Goal: Task Accomplishment & Management: Manage account settings

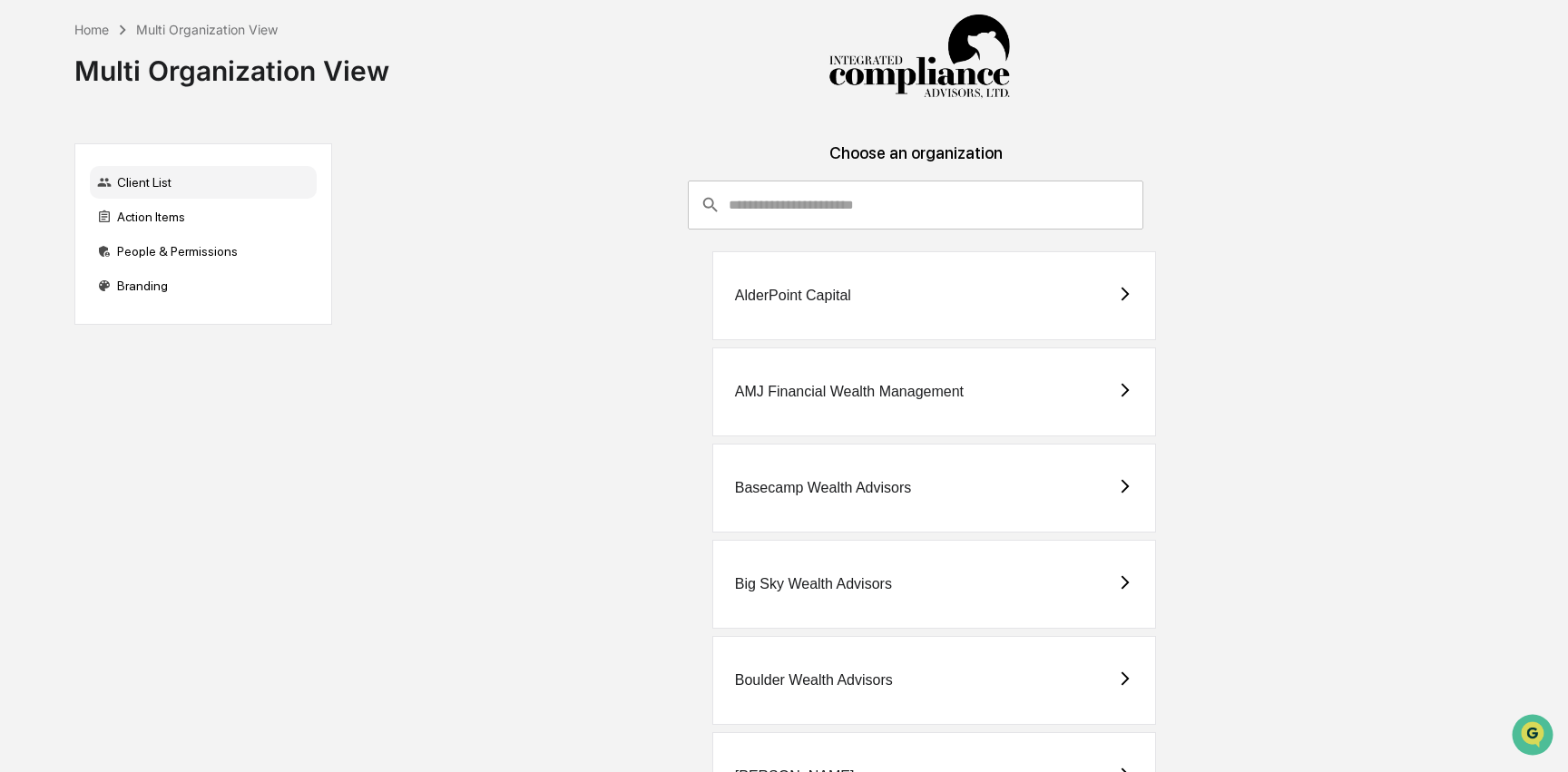
click at [918, 214] on input "consultant-dashboard__filter-organizations-search-bar" at bounding box center [935, 204] width 415 height 49
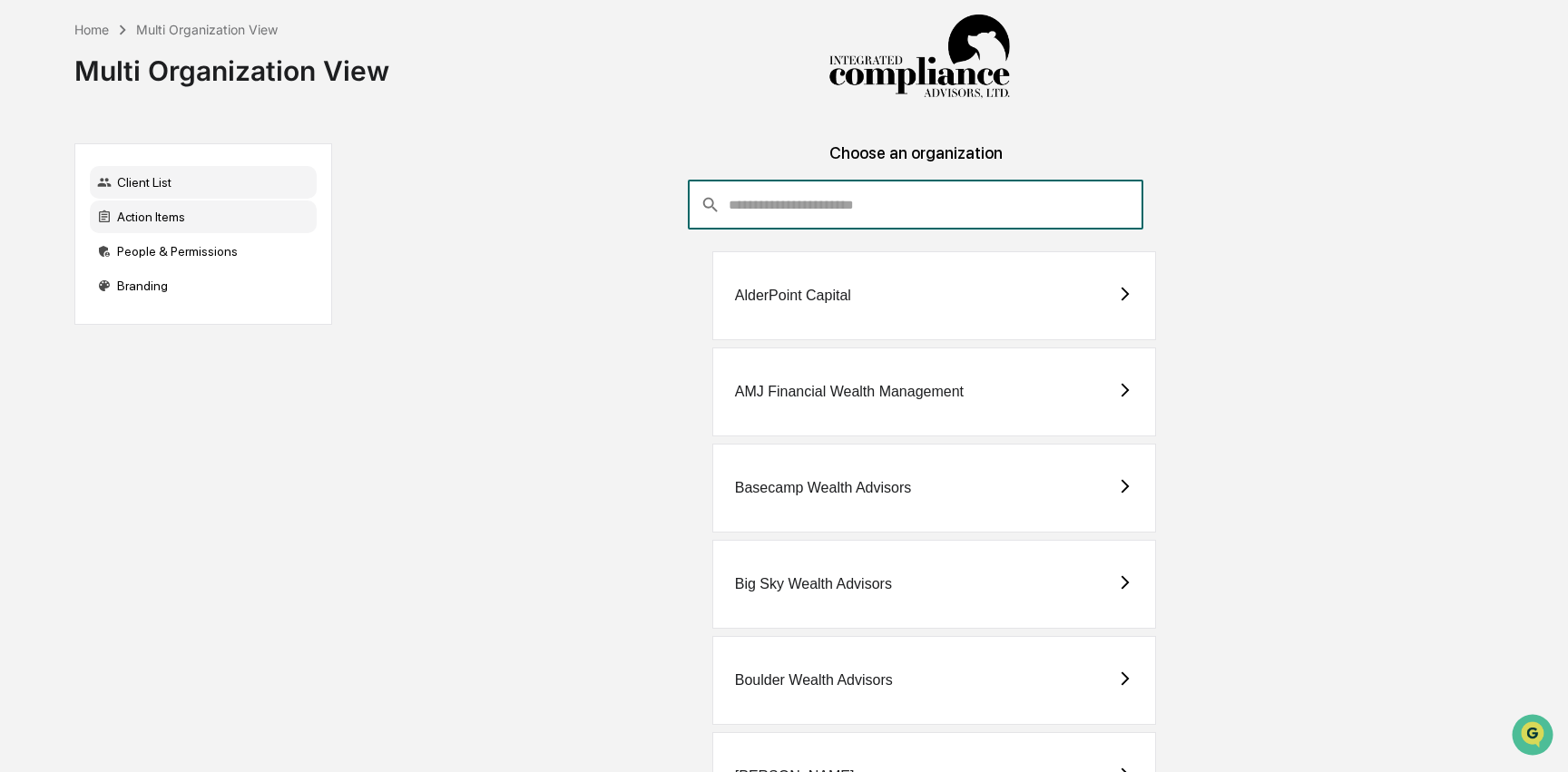
click at [225, 209] on div "Action Items" at bounding box center [203, 216] width 227 height 33
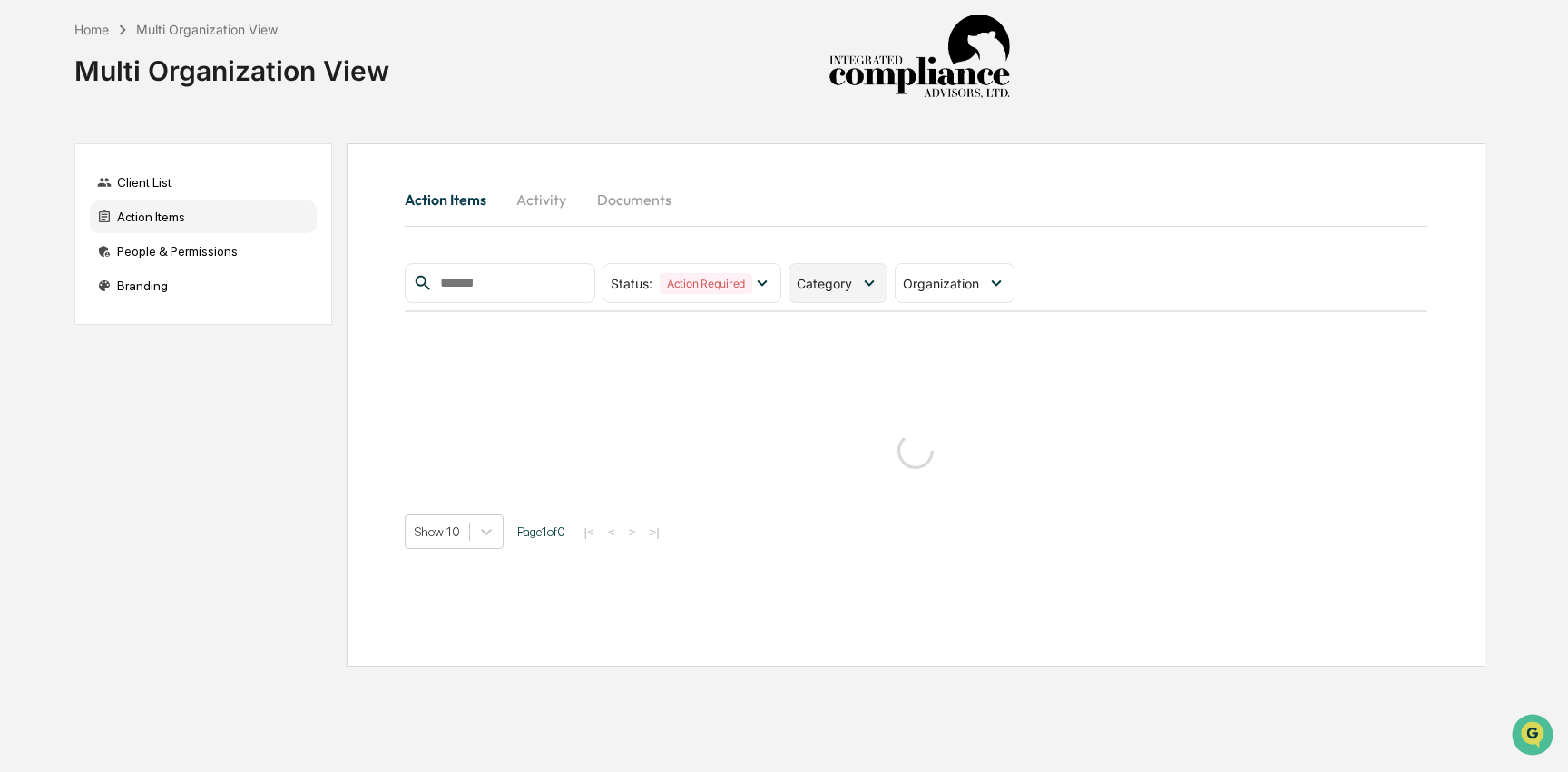
click at [857, 298] on div "Category" at bounding box center [838, 282] width 98 height 40
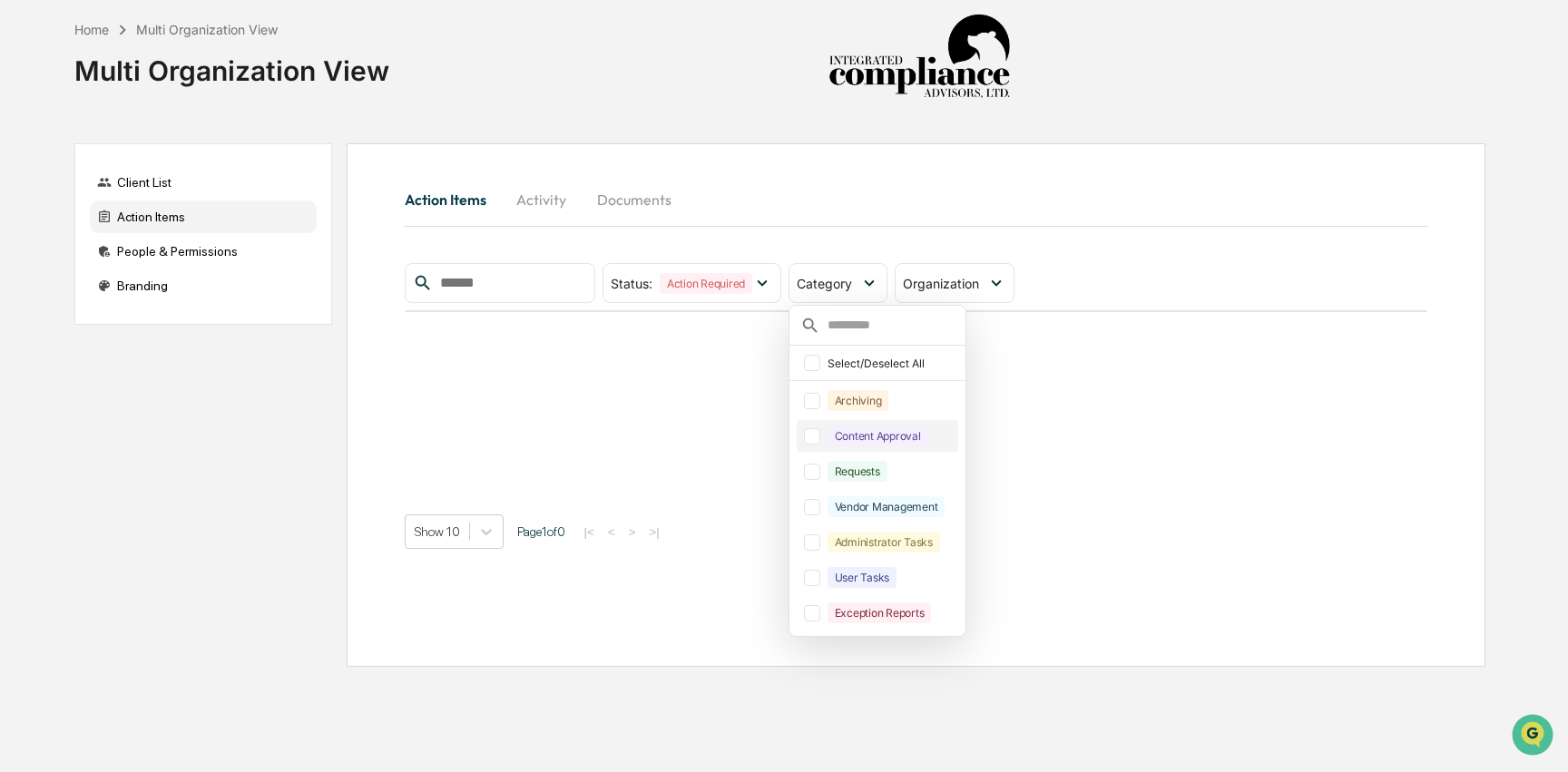
click at [869, 446] on div "Content Approval" at bounding box center [878, 436] width 100 height 20
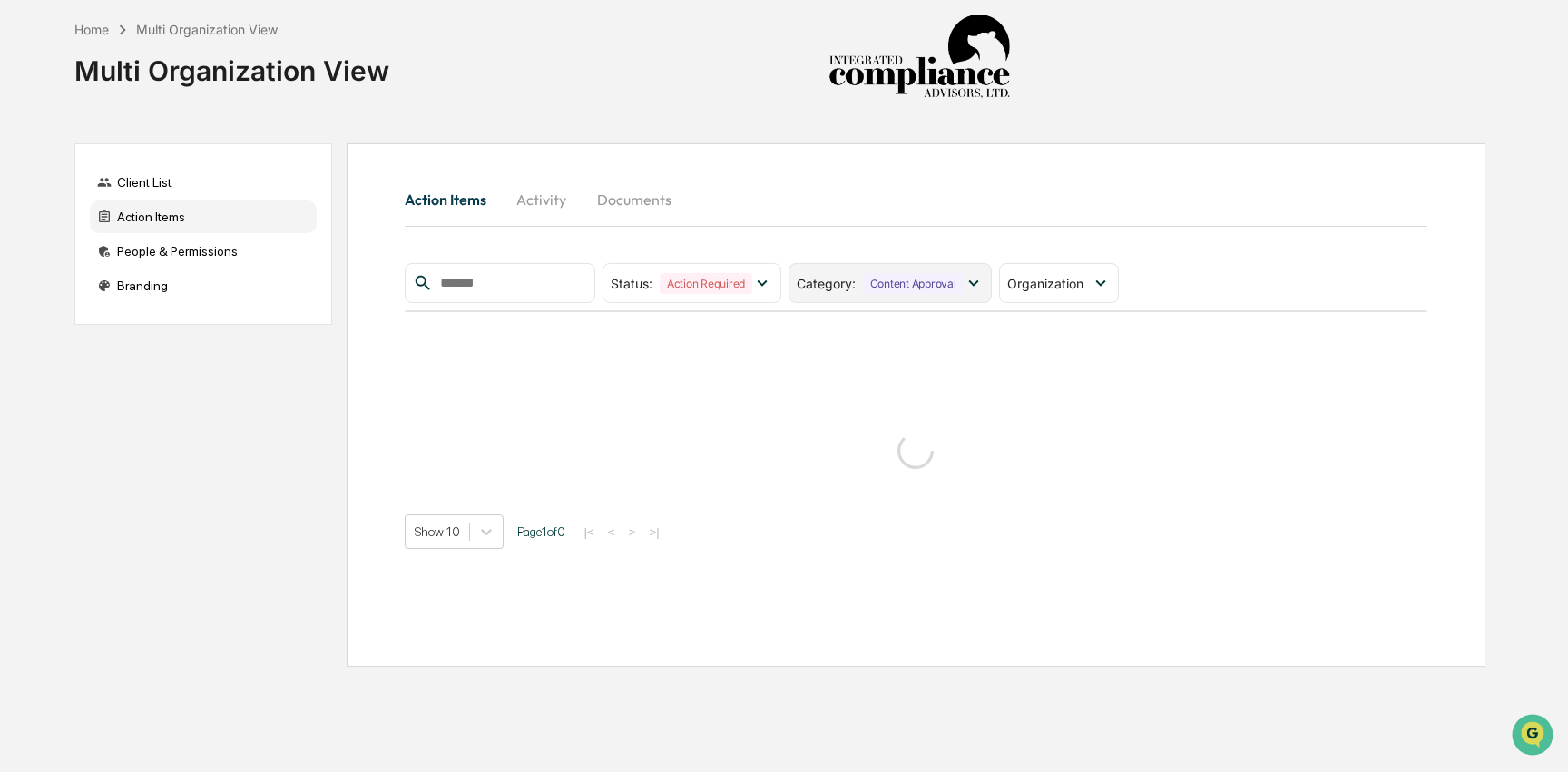
click at [893, 302] on div "Category : Content Approval" at bounding box center [890, 282] width 203 height 40
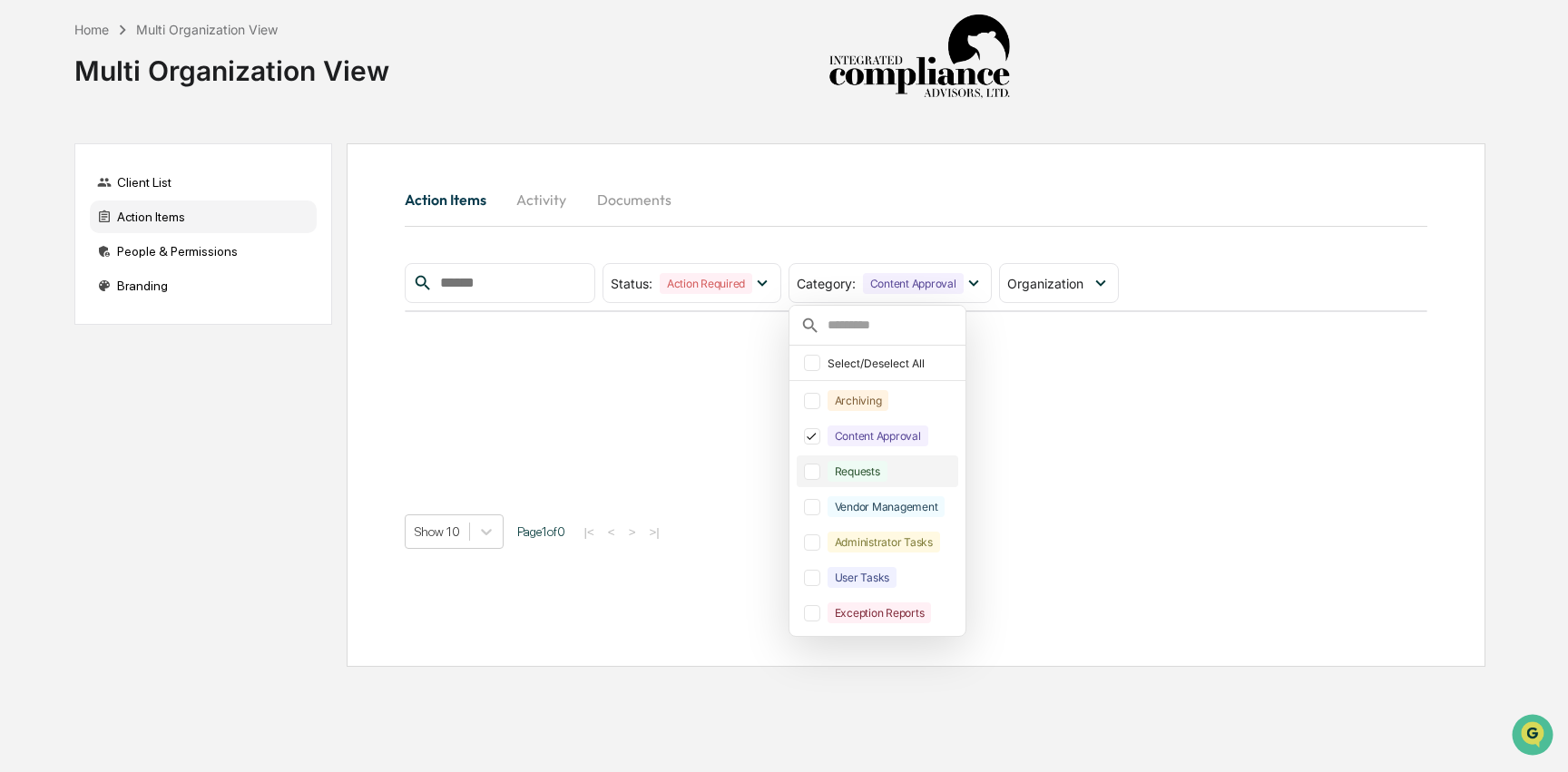
click at [887, 474] on div "Requests" at bounding box center [857, 471] width 59 height 20
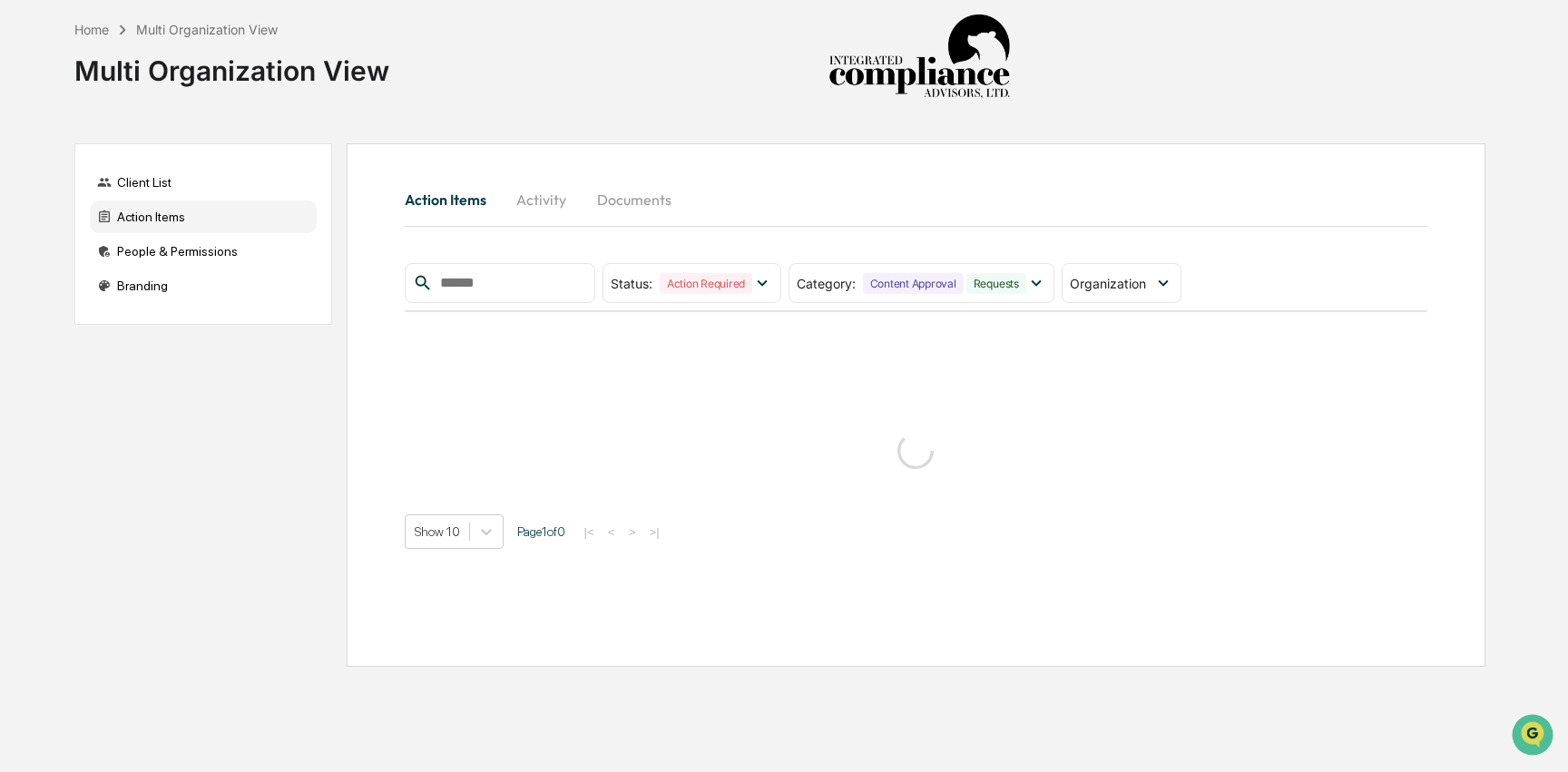
click at [1078, 206] on div "Action Items Activity Documents" at bounding box center [917, 199] width 1024 height 44
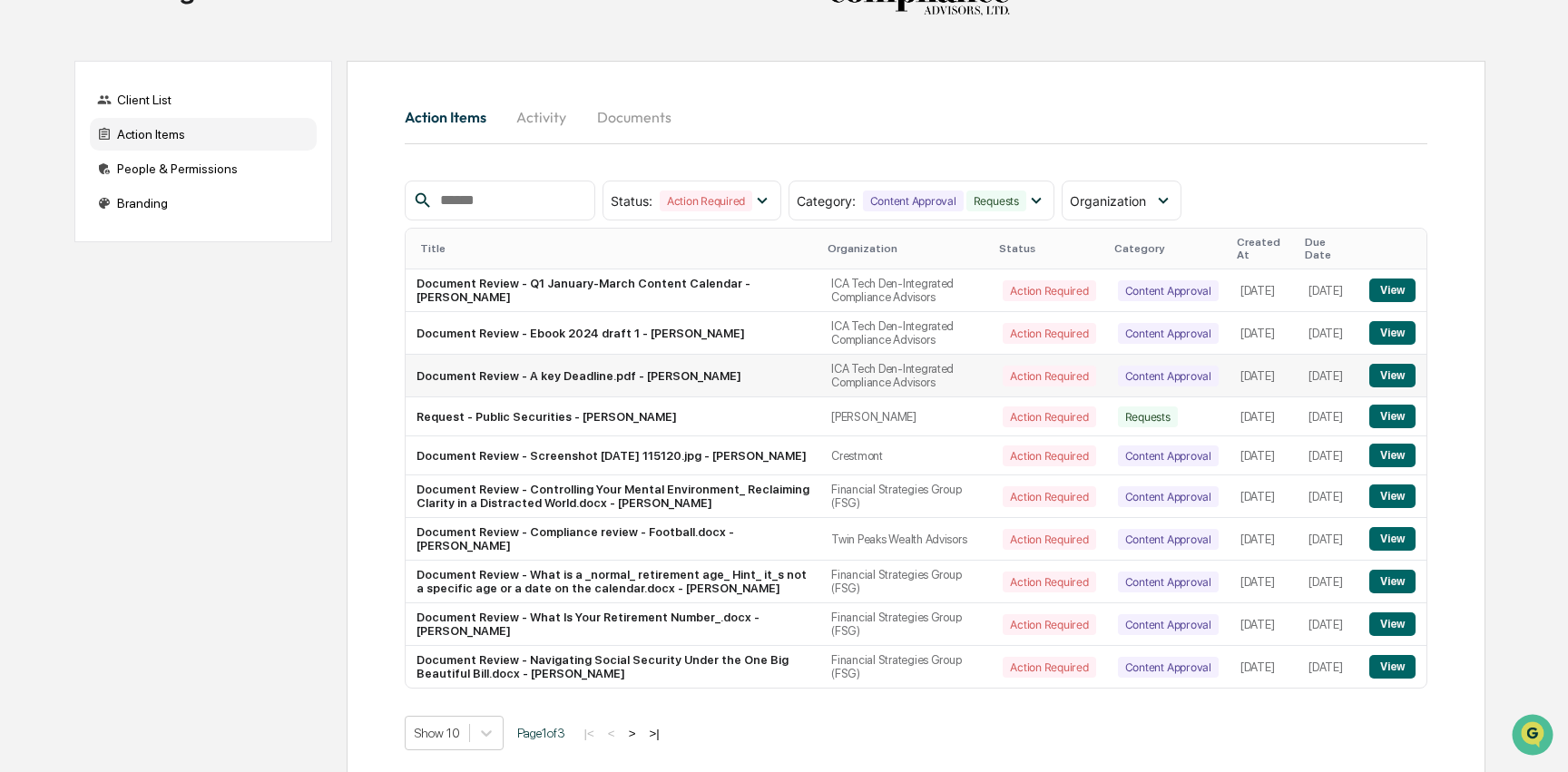
scroll to position [94, 0]
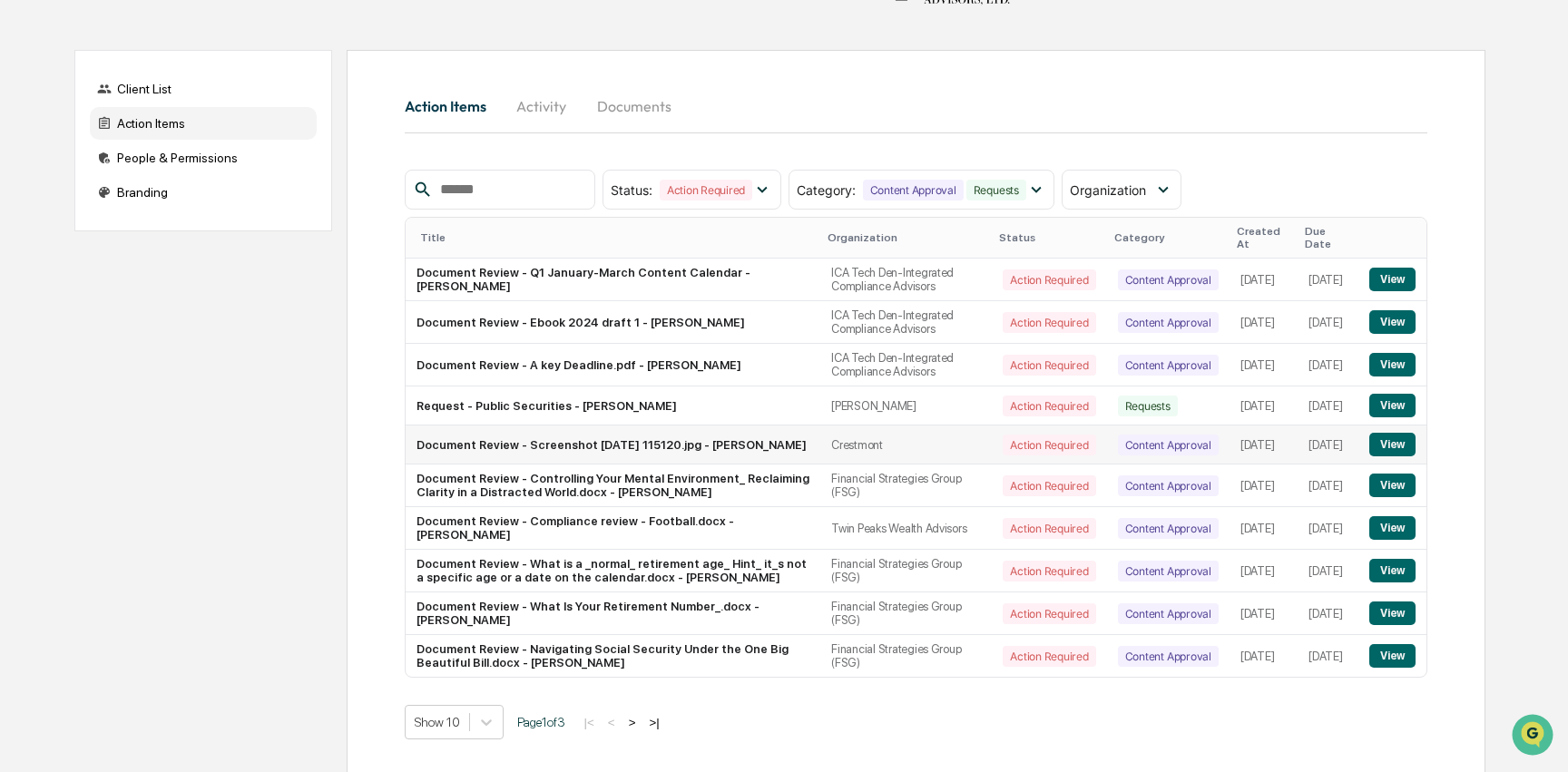
click at [1402, 436] on button "View" at bounding box center [1392, 444] width 46 height 23
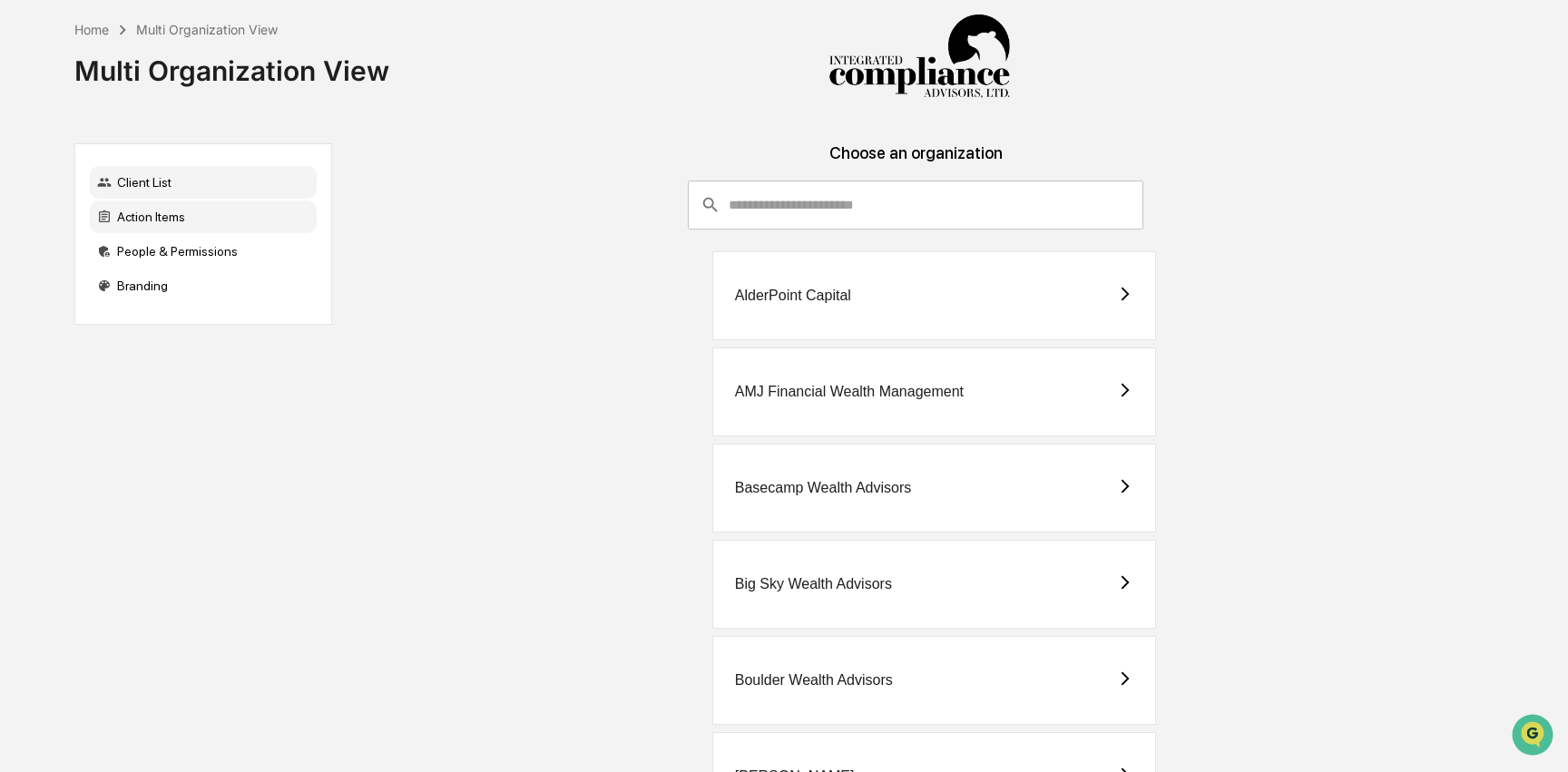
click at [253, 216] on div "Action Items" at bounding box center [203, 216] width 227 height 33
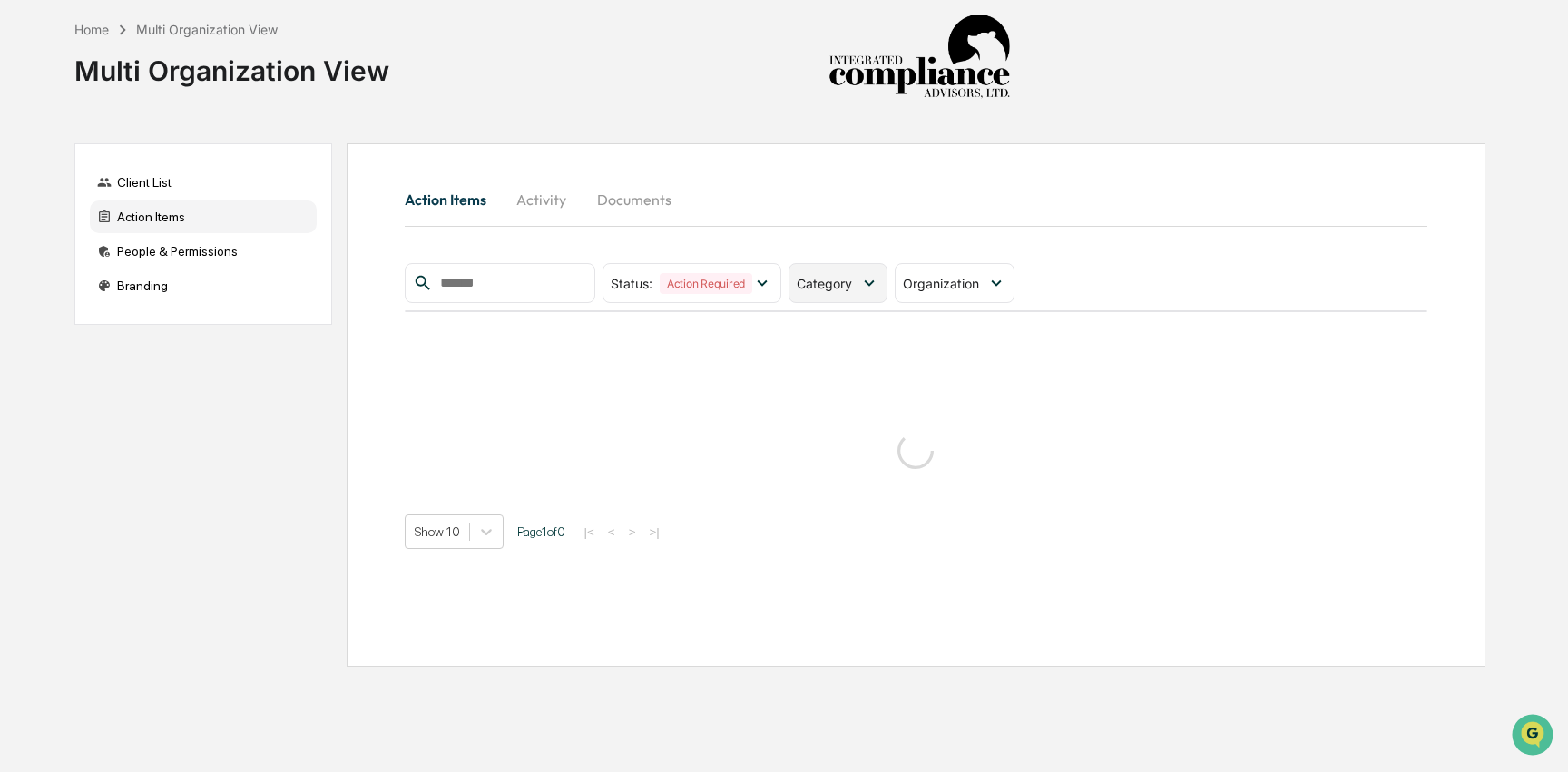
click at [847, 288] on span "Category" at bounding box center [825, 283] width 56 height 16
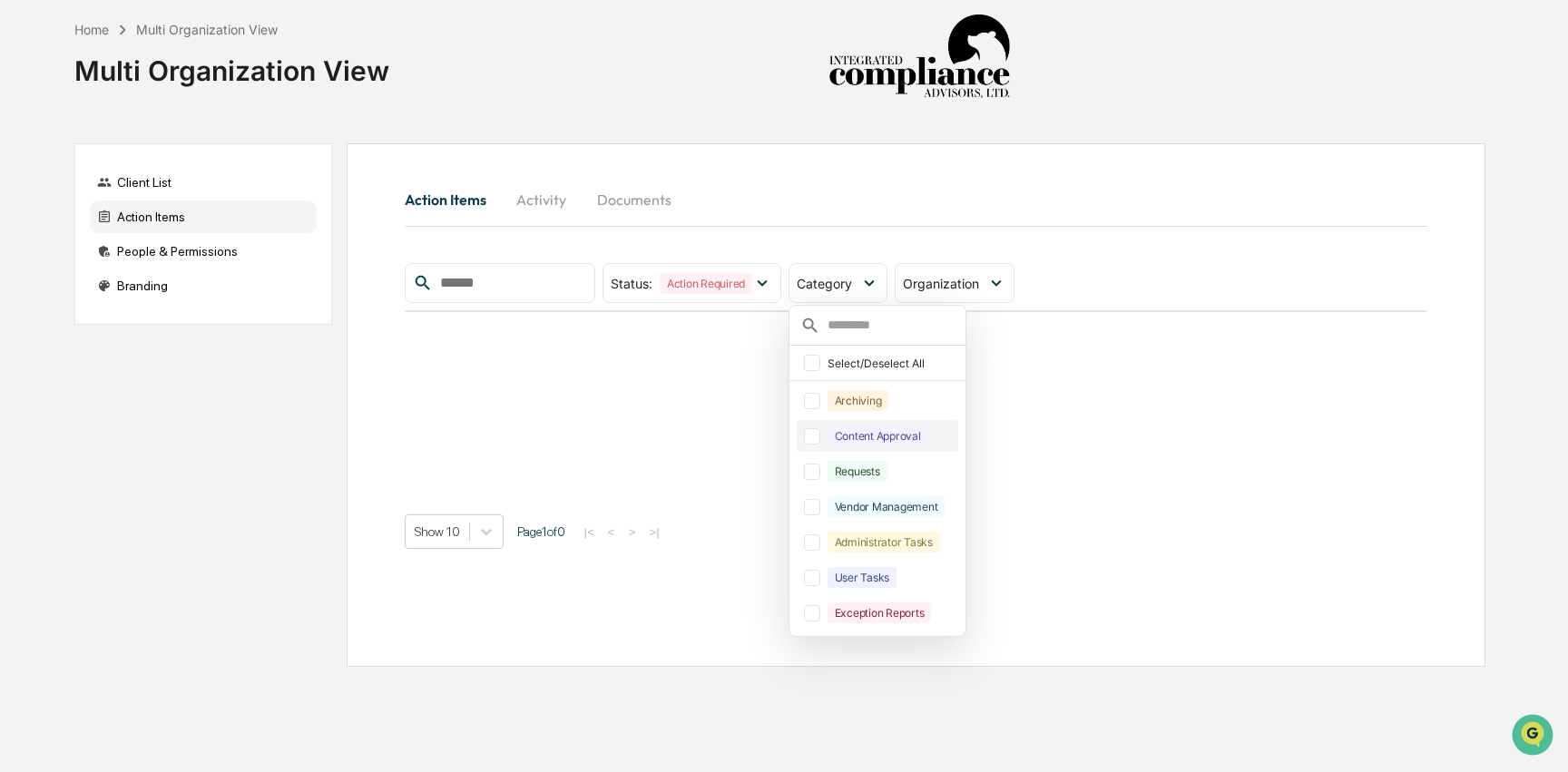
click at [891, 438] on div "Content Approval" at bounding box center [878, 436] width 100 height 20
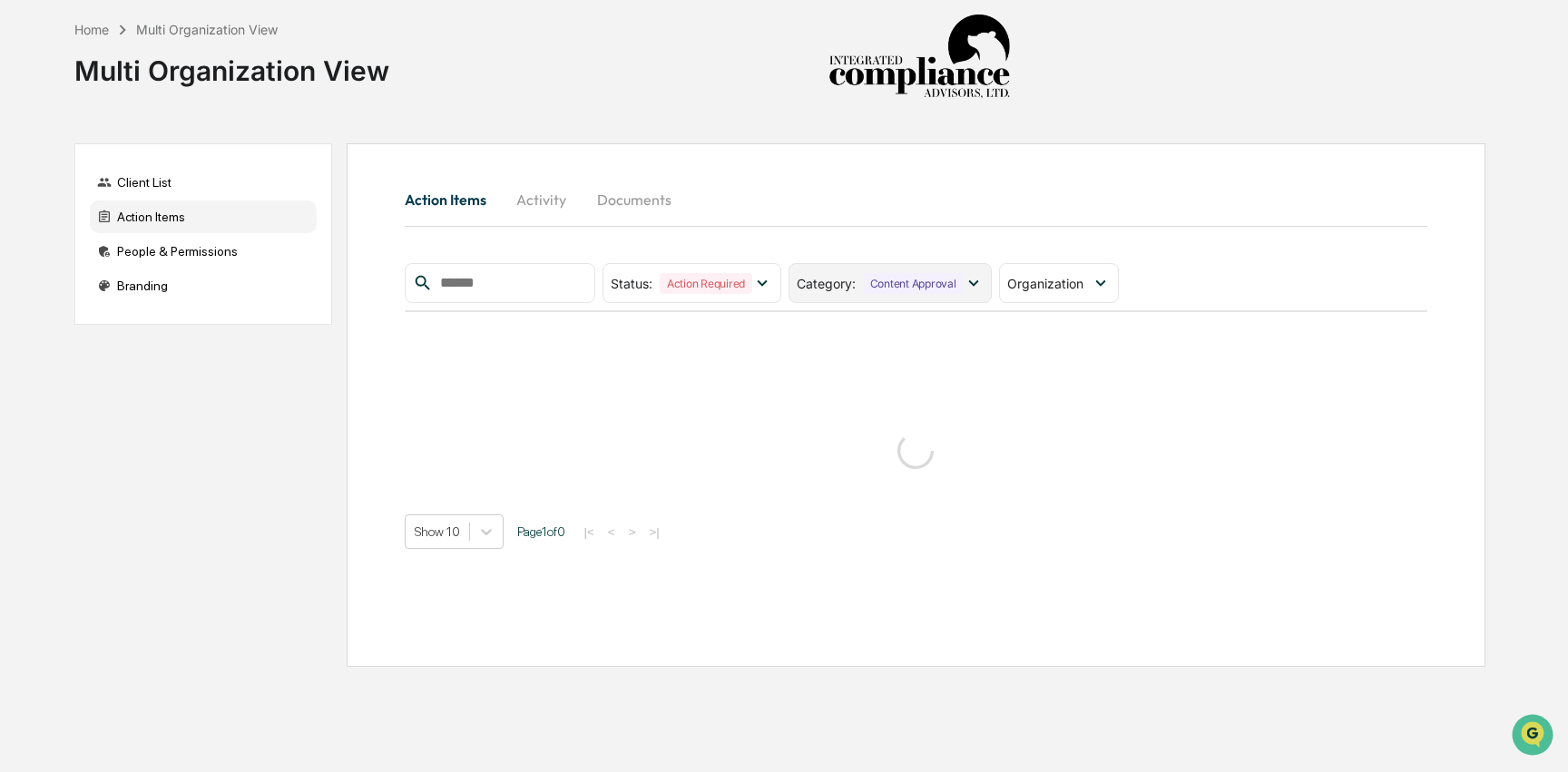
click at [941, 281] on div "Content Approval" at bounding box center [913, 283] width 100 height 20
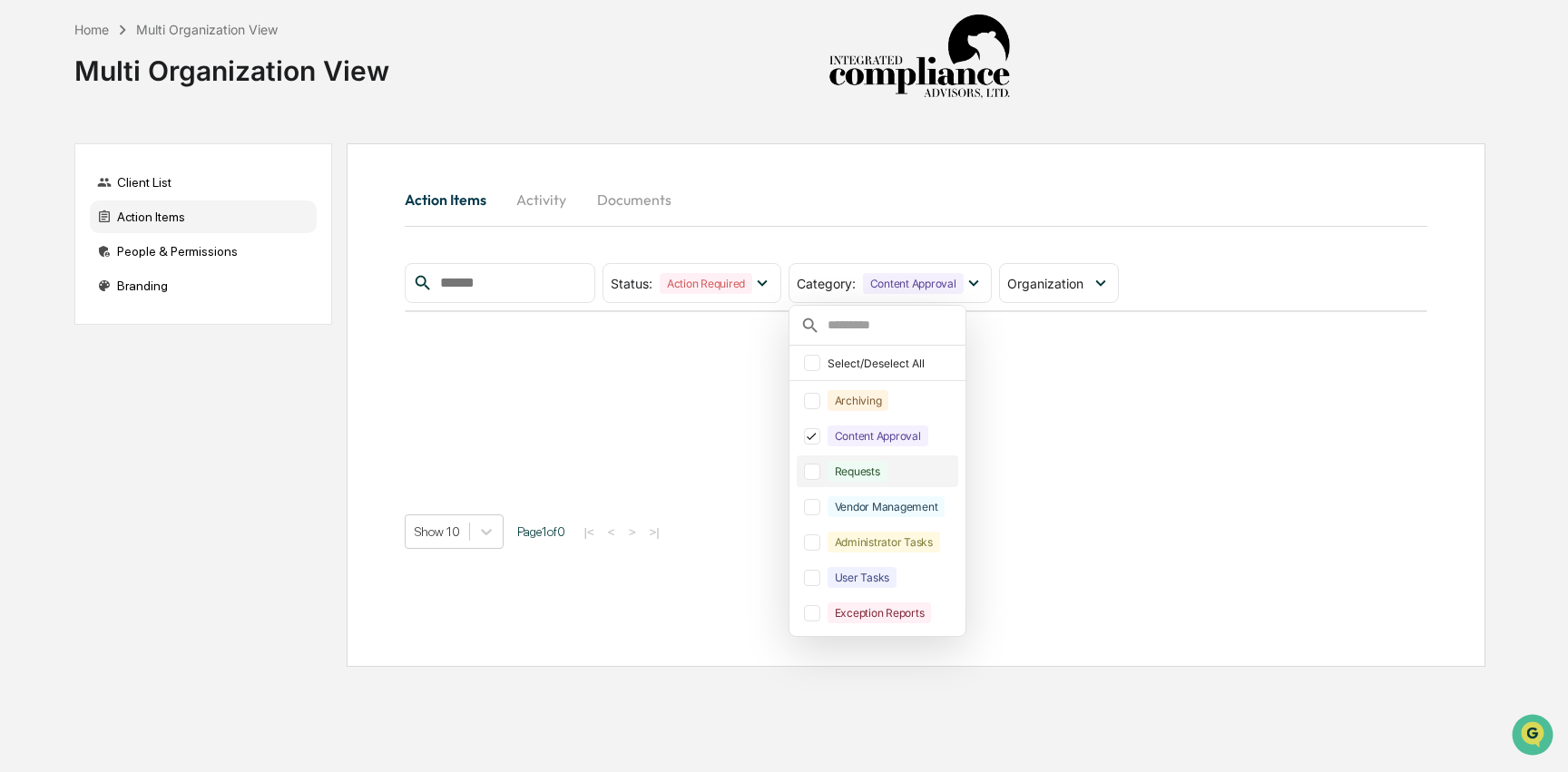
click at [887, 470] on div "Requests" at bounding box center [857, 471] width 59 height 20
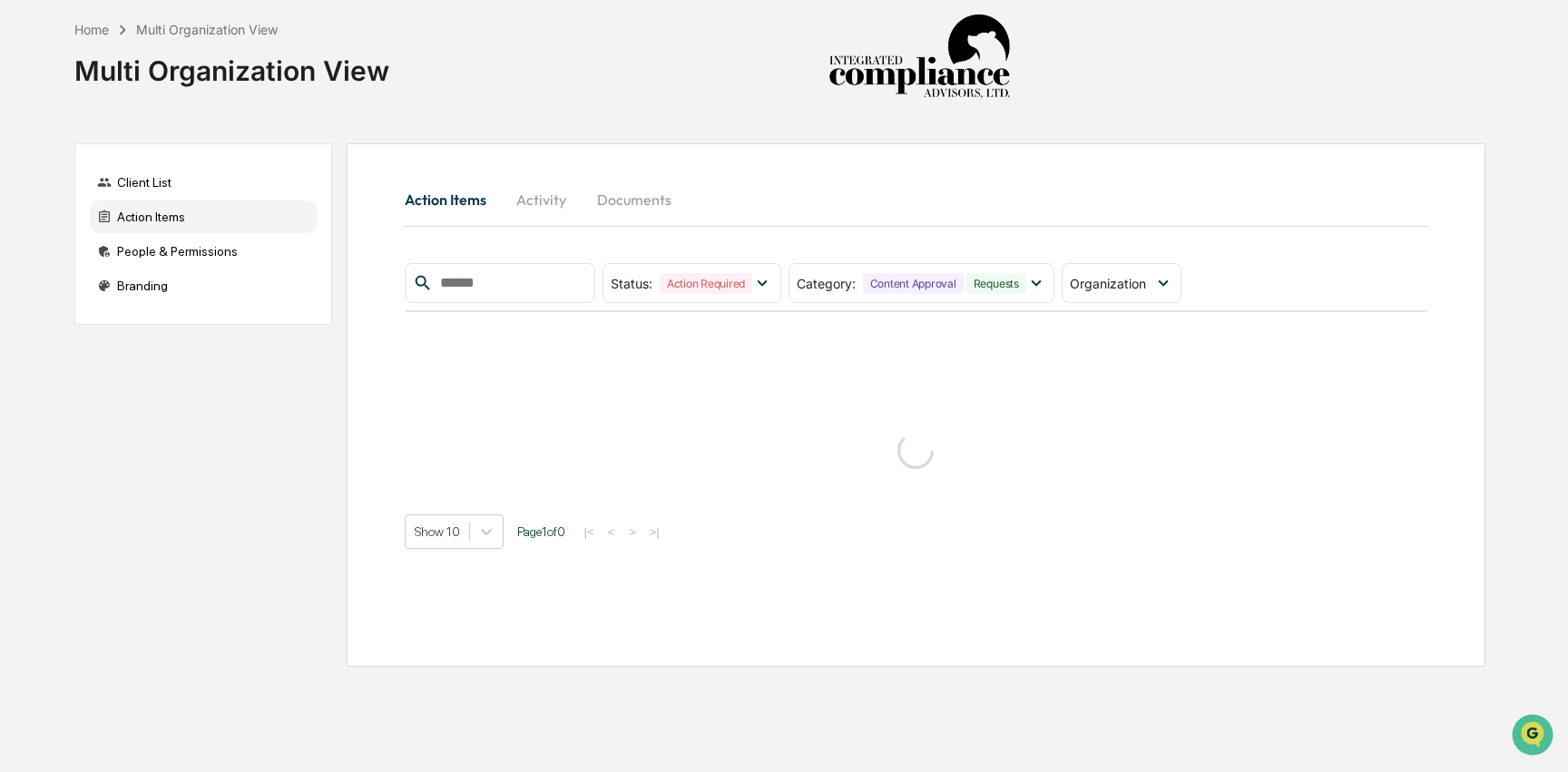
click at [1219, 240] on div "Action Items Activity Documents Status : Action Required Select/Deselect All Ac…" at bounding box center [917, 362] width 1024 height 371
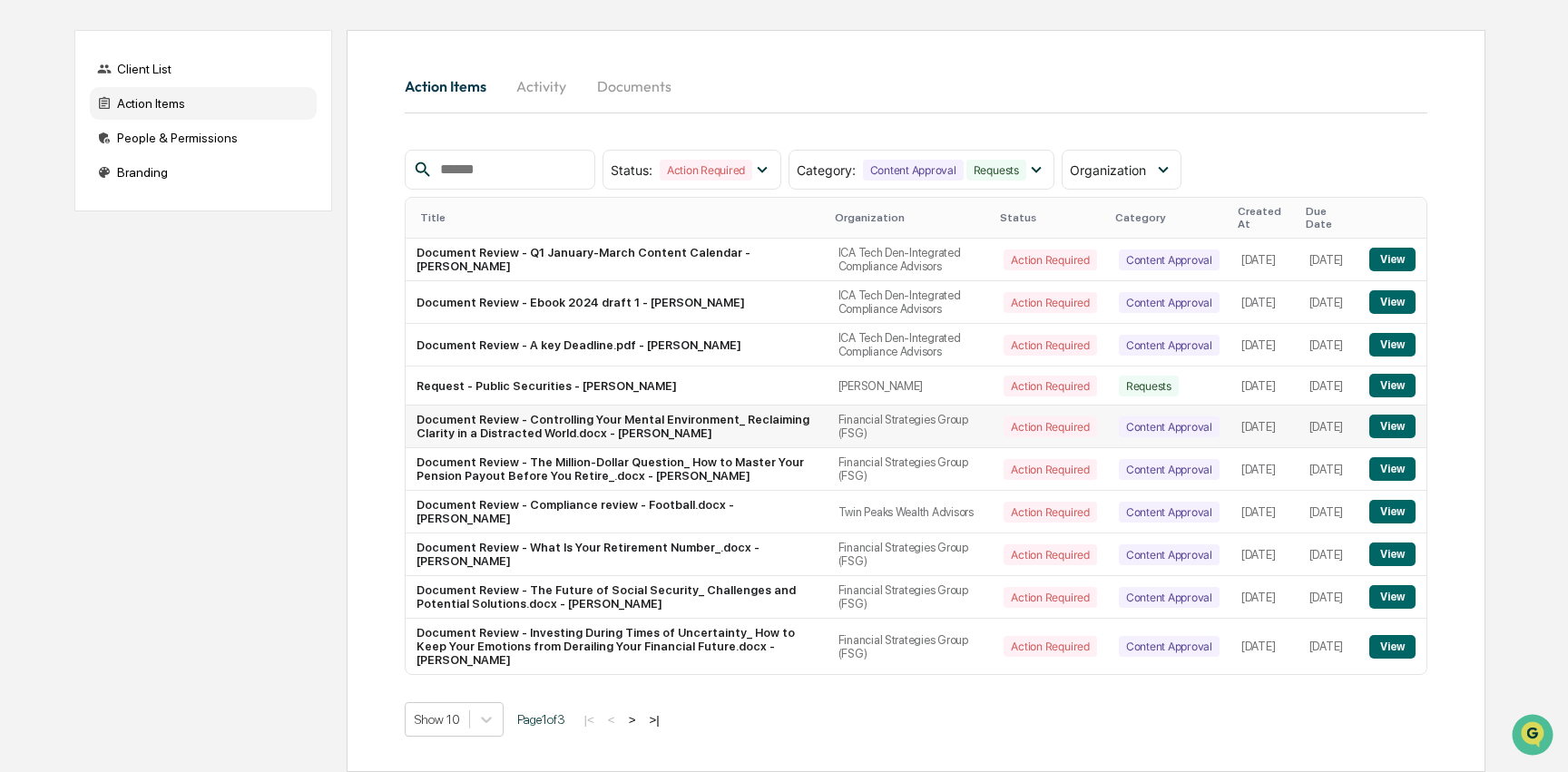
scroll to position [173, 0]
click at [642, 722] on button ">" at bounding box center [633, 720] width 19 height 16
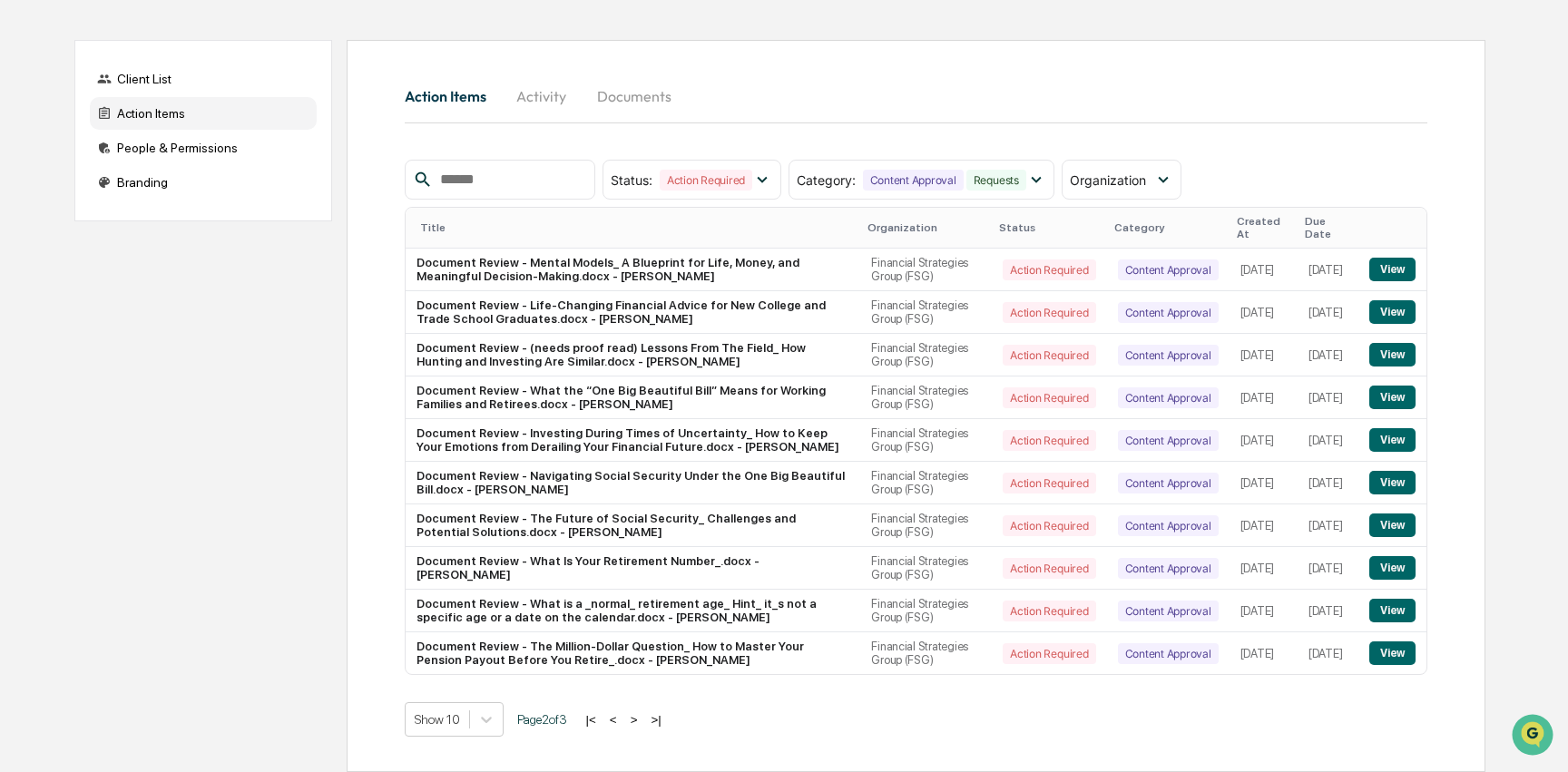
scroll to position [118, 0]
click at [643, 722] on button ">" at bounding box center [634, 720] width 19 height 16
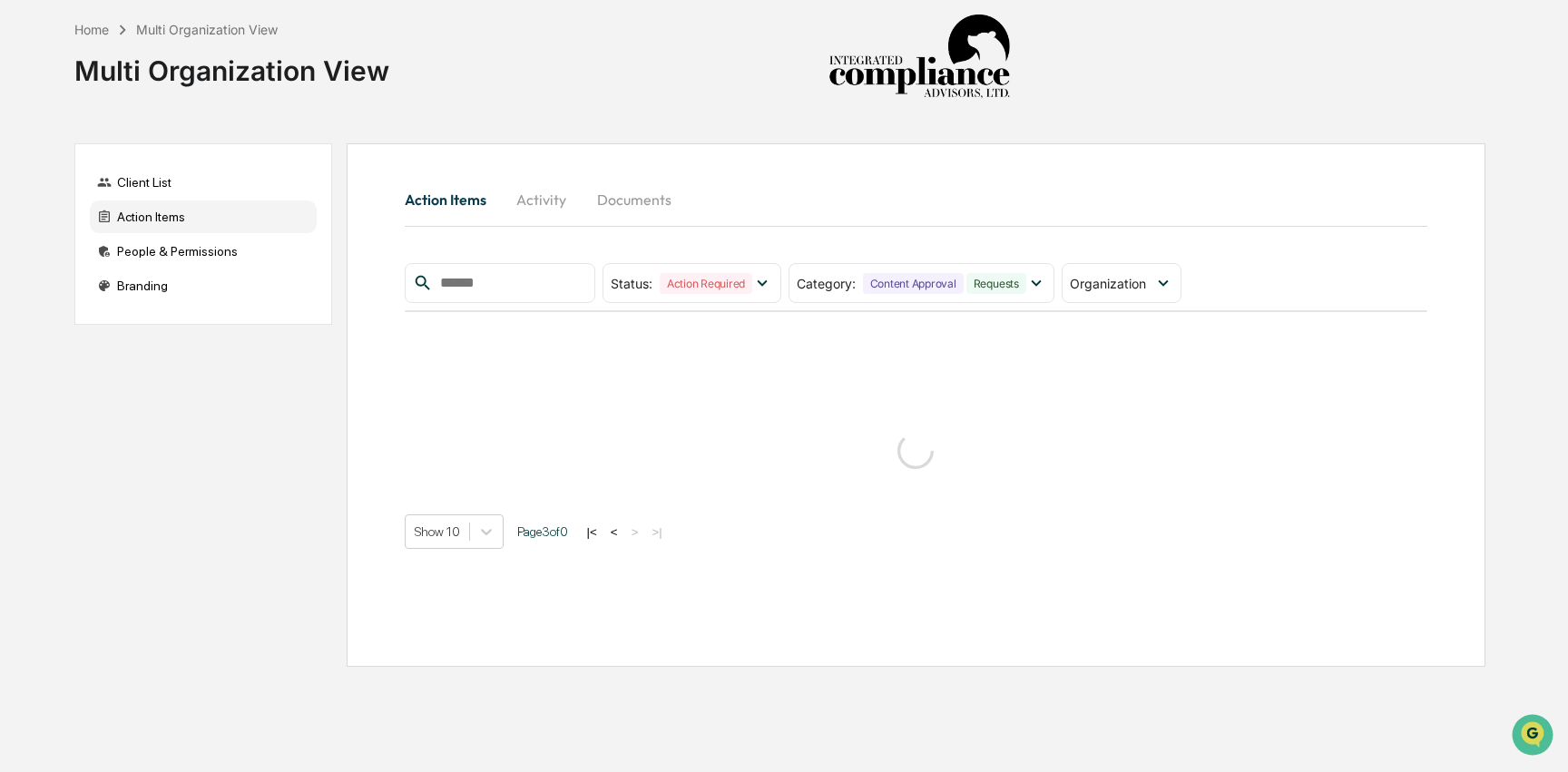
scroll to position [0, 0]
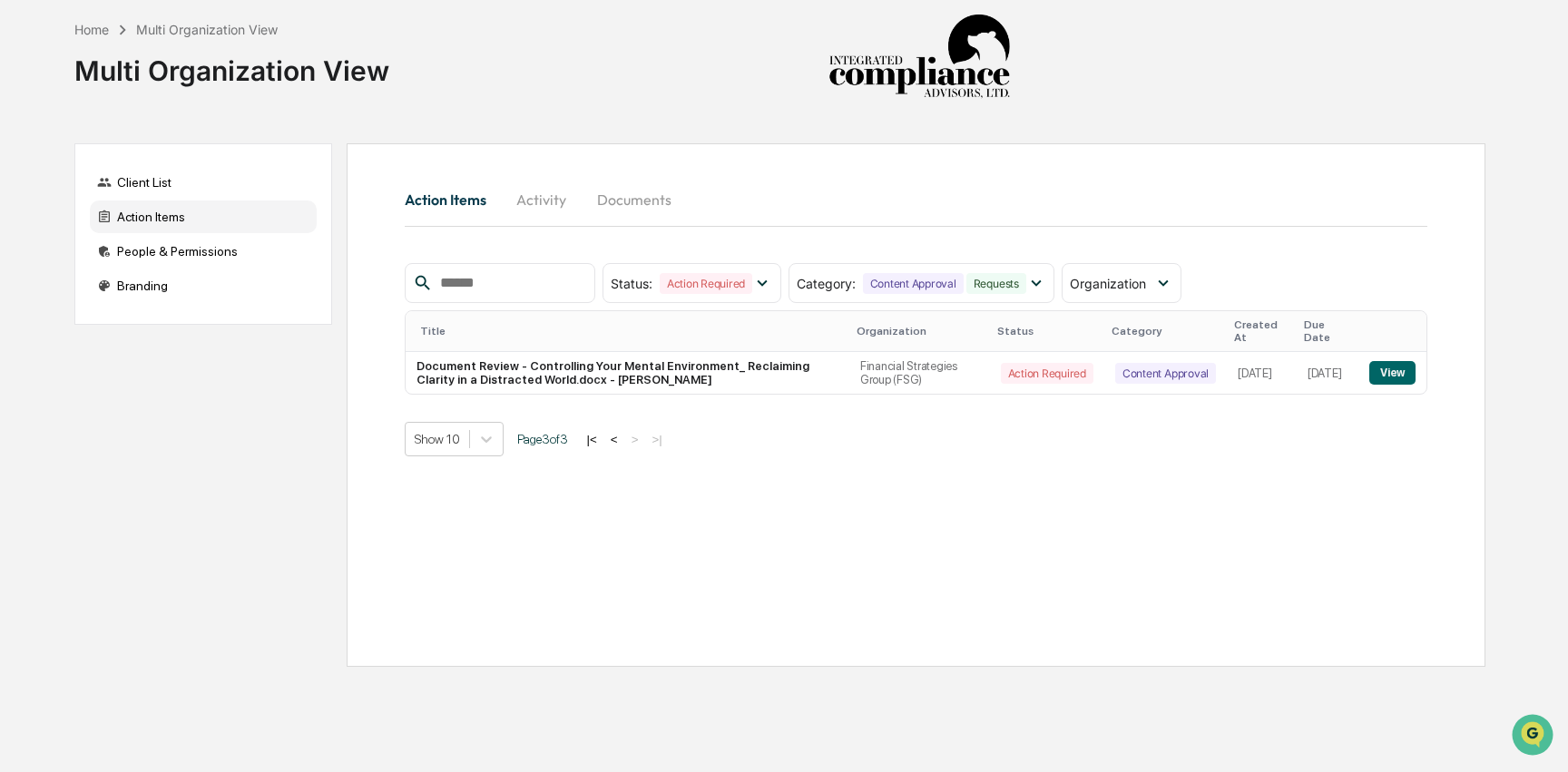
click at [623, 442] on button "<" at bounding box center [614, 439] width 19 height 16
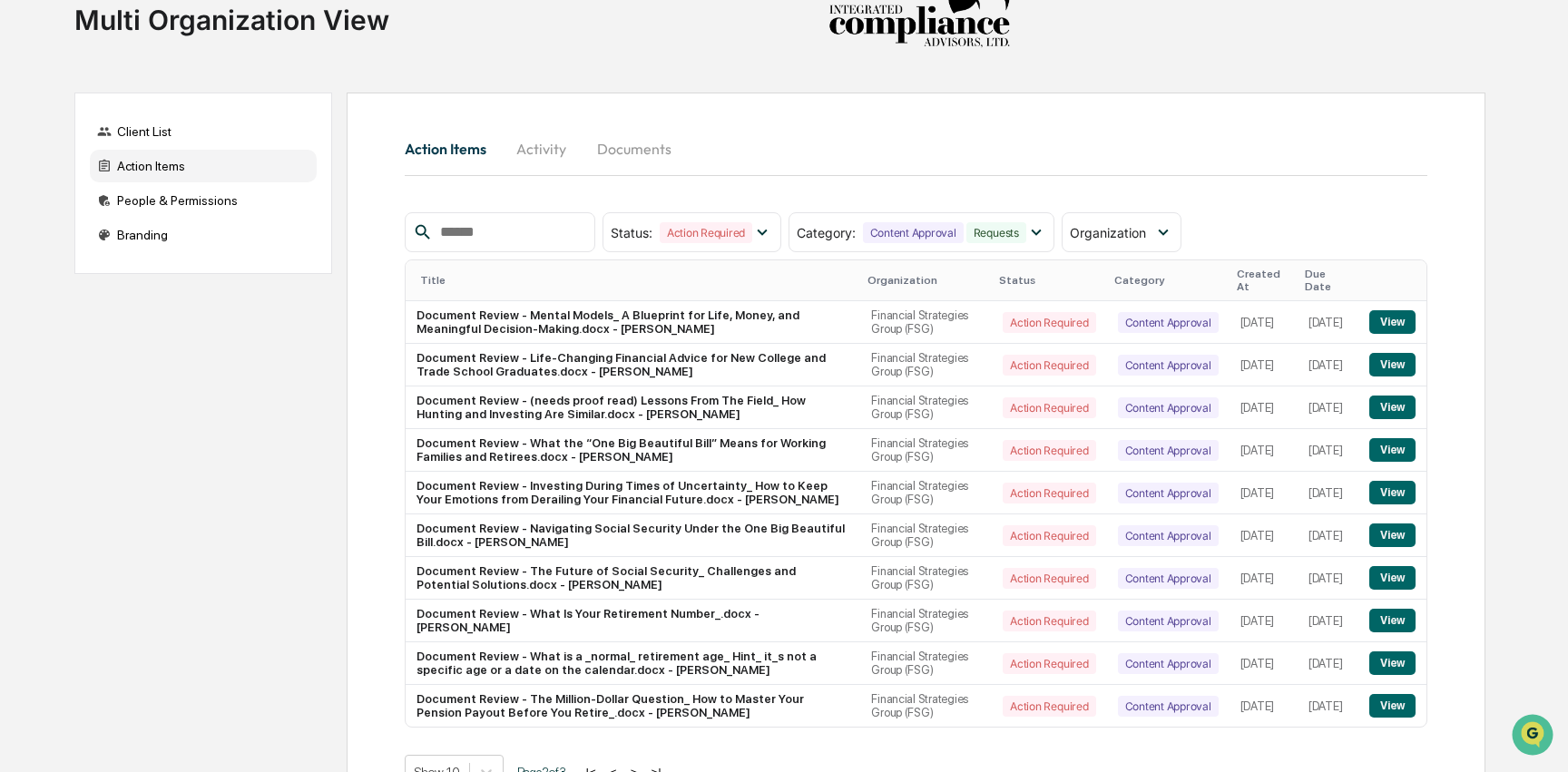
scroll to position [118, 0]
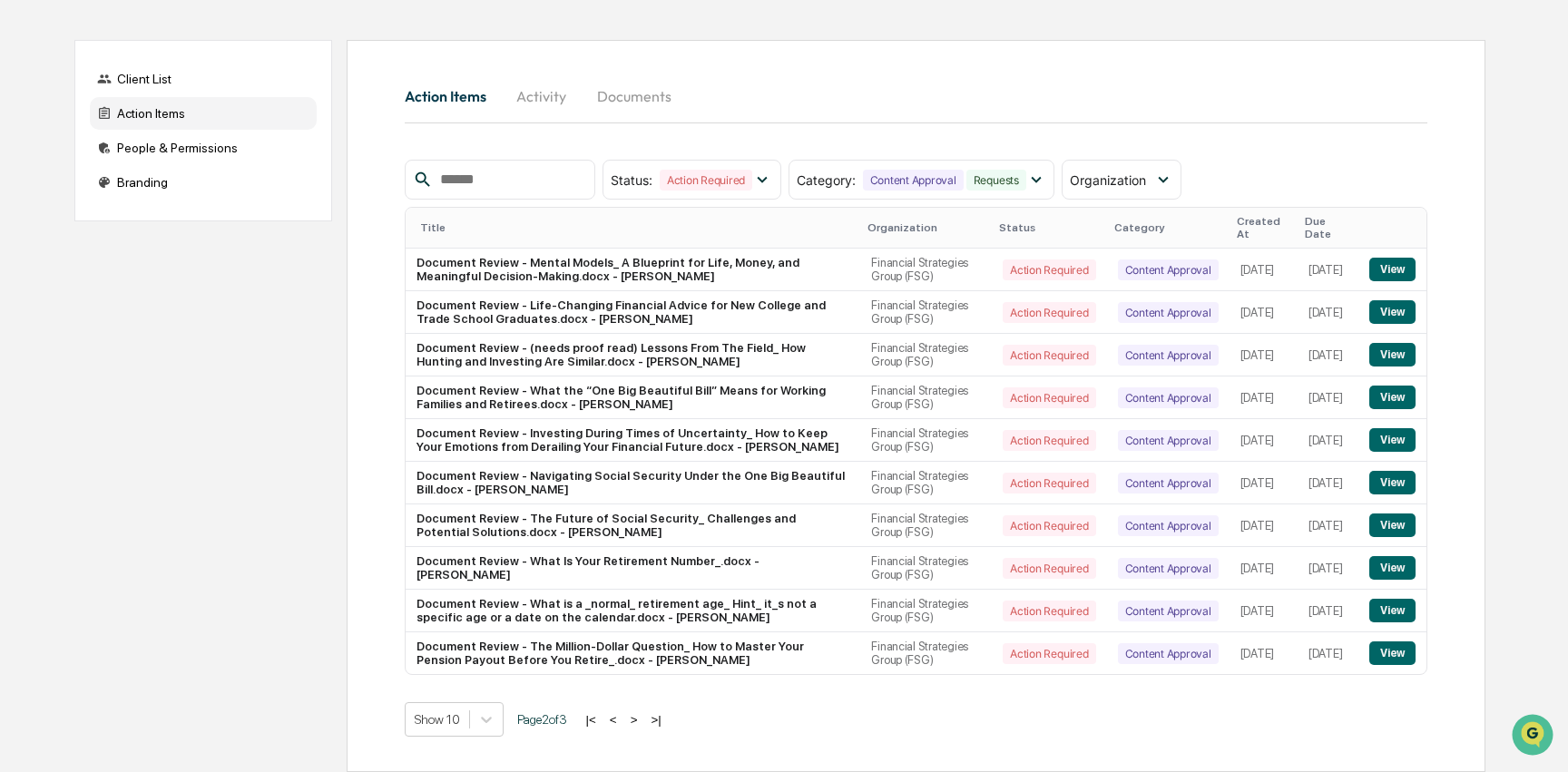
click at [622, 723] on button "<" at bounding box center [613, 720] width 19 height 16
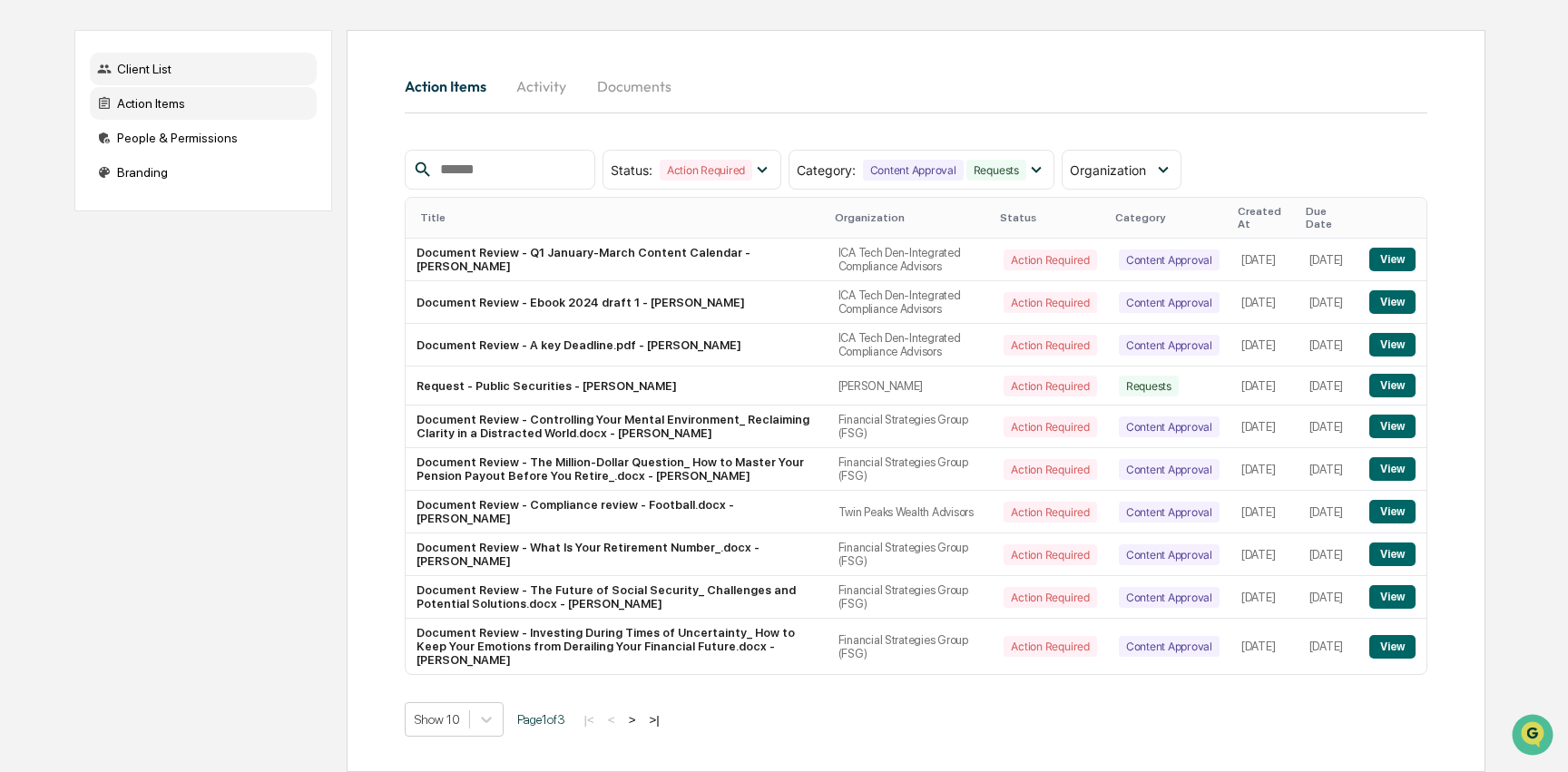
click at [167, 62] on div "Client List" at bounding box center [203, 69] width 227 height 33
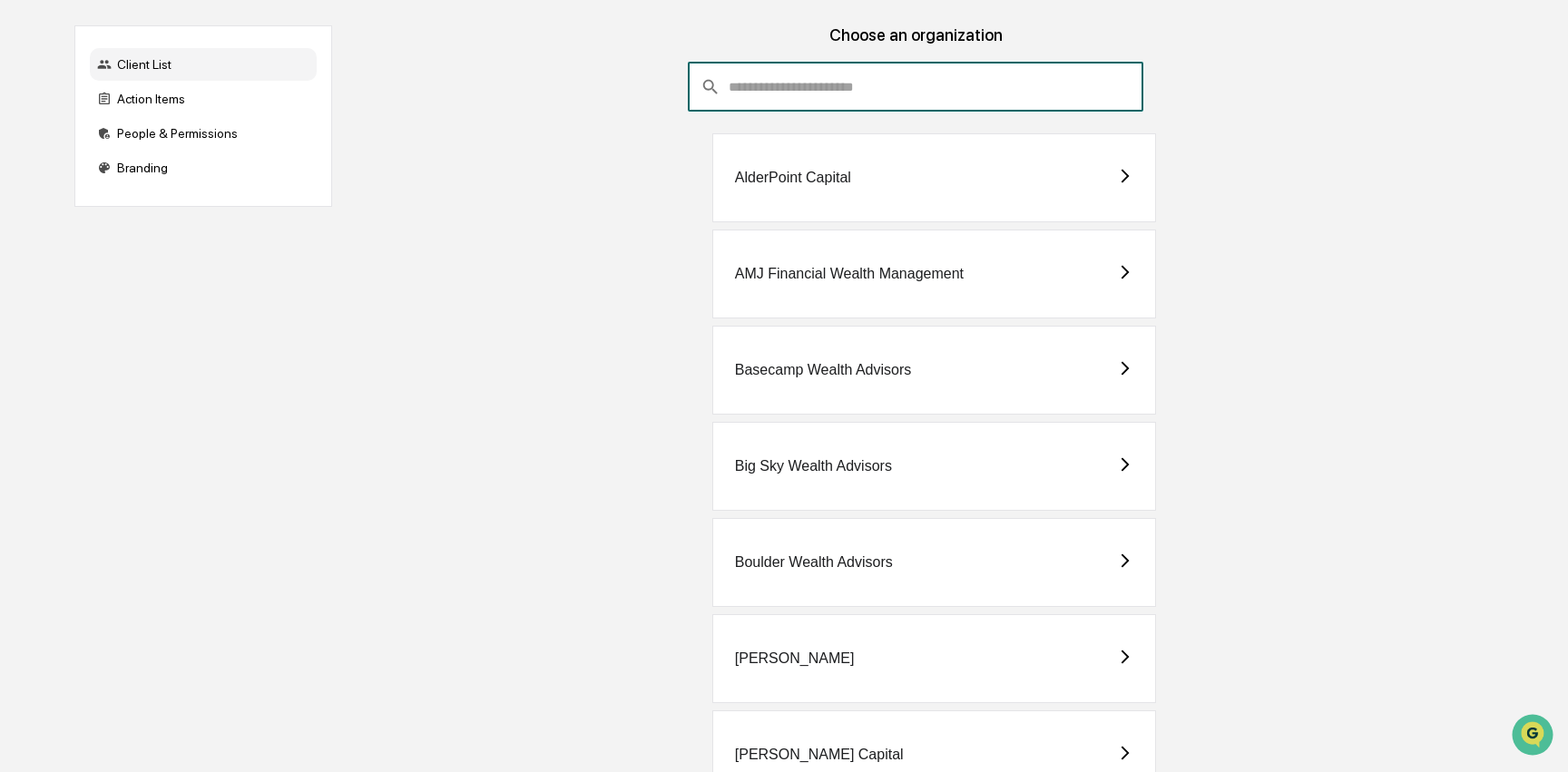
click at [967, 81] on input "consultant-dashboard__filter-organizations-search-bar" at bounding box center [935, 86] width 415 height 49
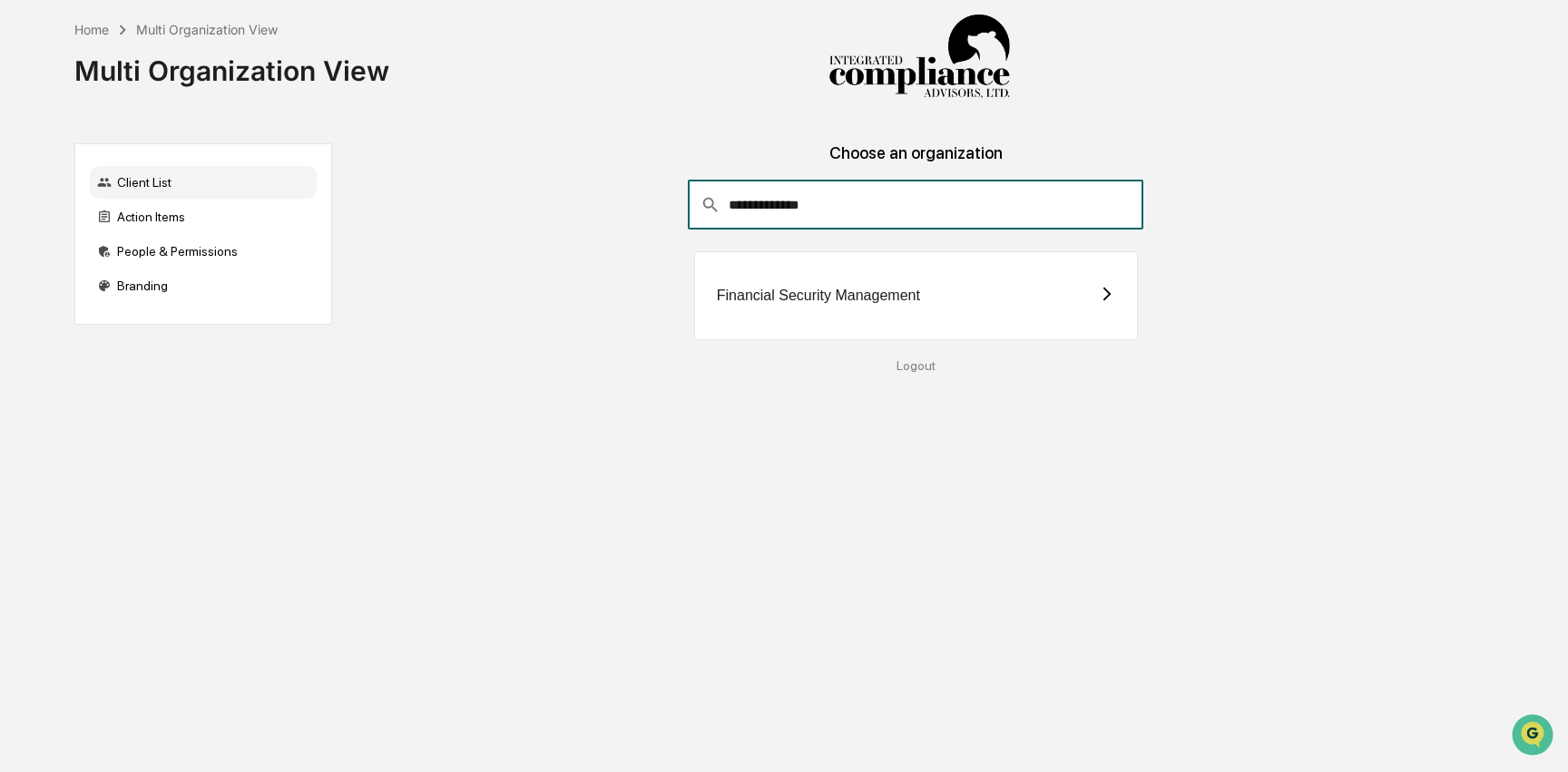
type input "**********"
click at [948, 313] on div "Financial Security Management" at bounding box center [916, 296] width 444 height 89
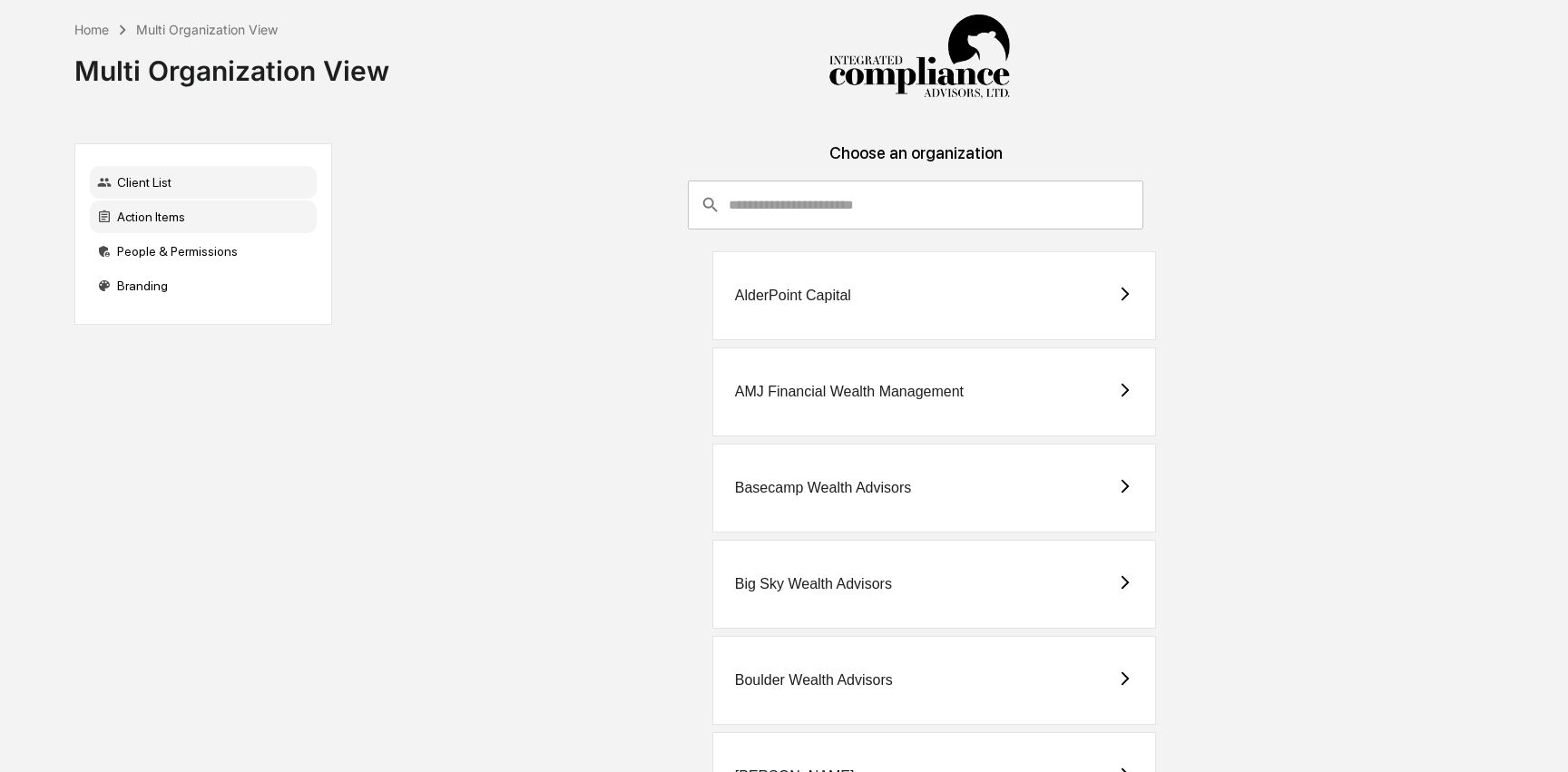
click at [189, 216] on div "Action Items" at bounding box center [203, 216] width 227 height 33
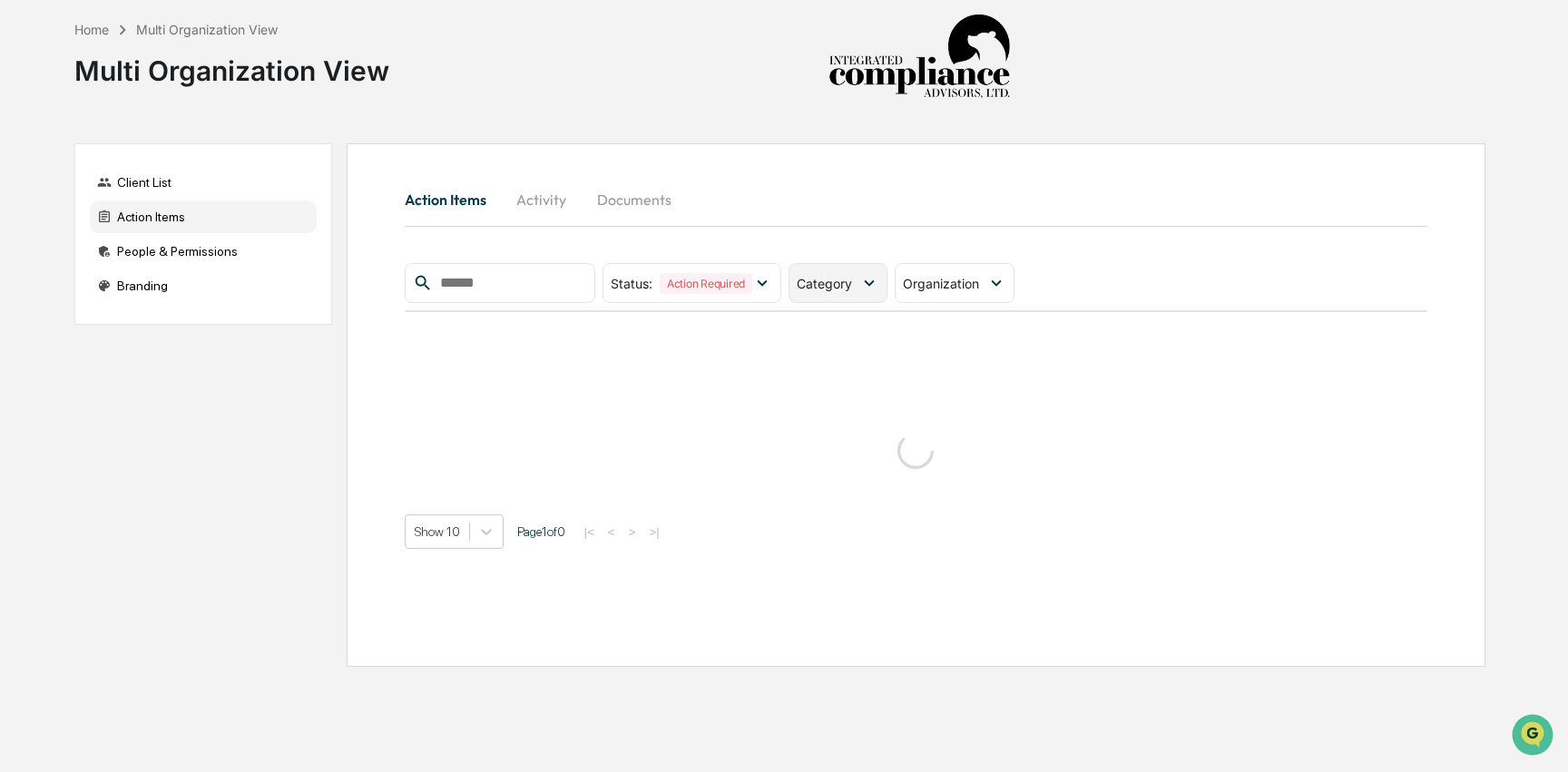
click at [833, 276] on span "Category" at bounding box center [825, 283] width 56 height 16
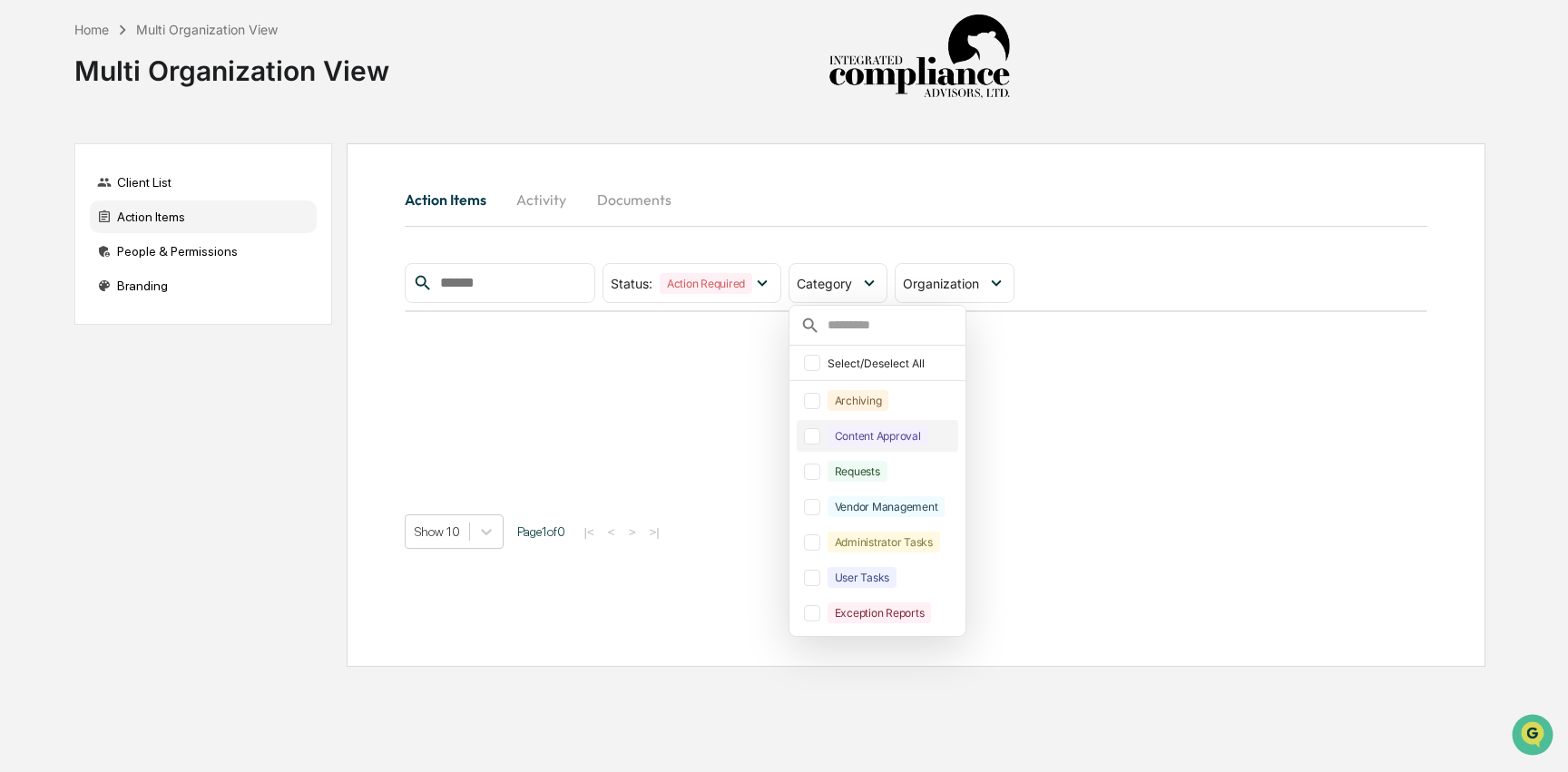
click at [875, 437] on div "Content Approval" at bounding box center [878, 436] width 100 height 20
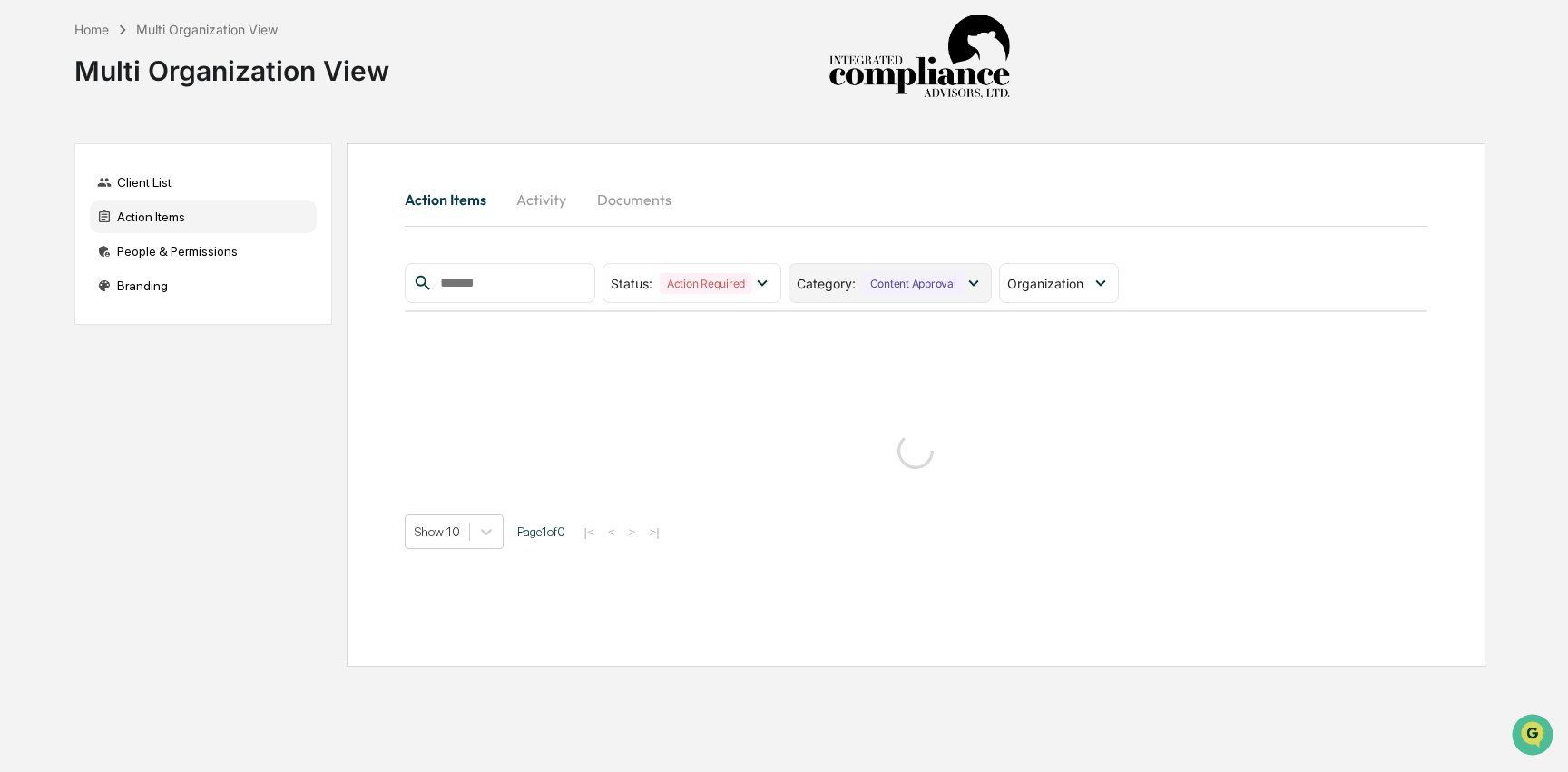
click at [918, 292] on div "Content Approval" at bounding box center [913, 283] width 100 height 20
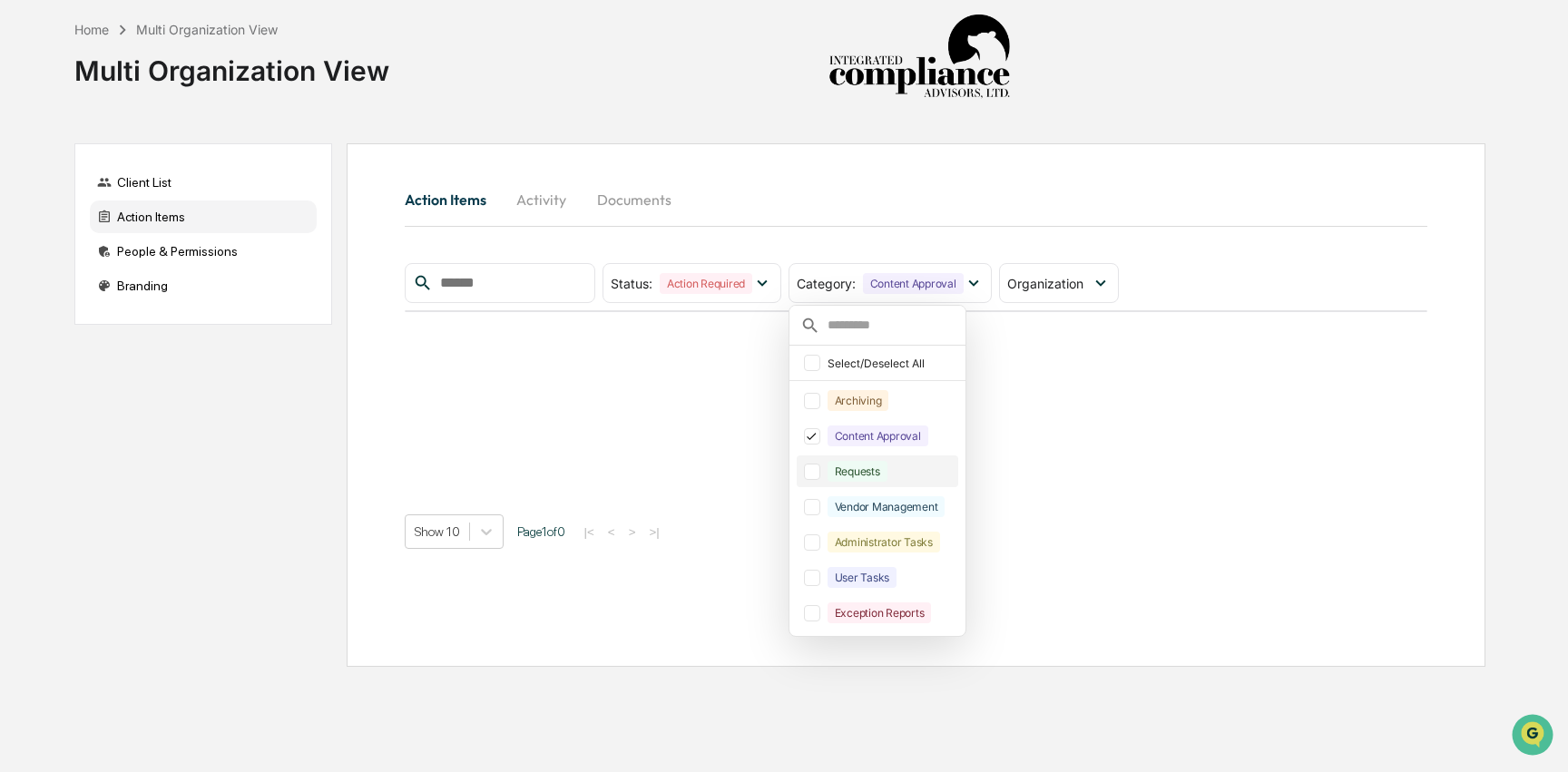
click at [887, 476] on div "Requests" at bounding box center [857, 471] width 59 height 20
